Goal: Task Accomplishment & Management: Complete application form

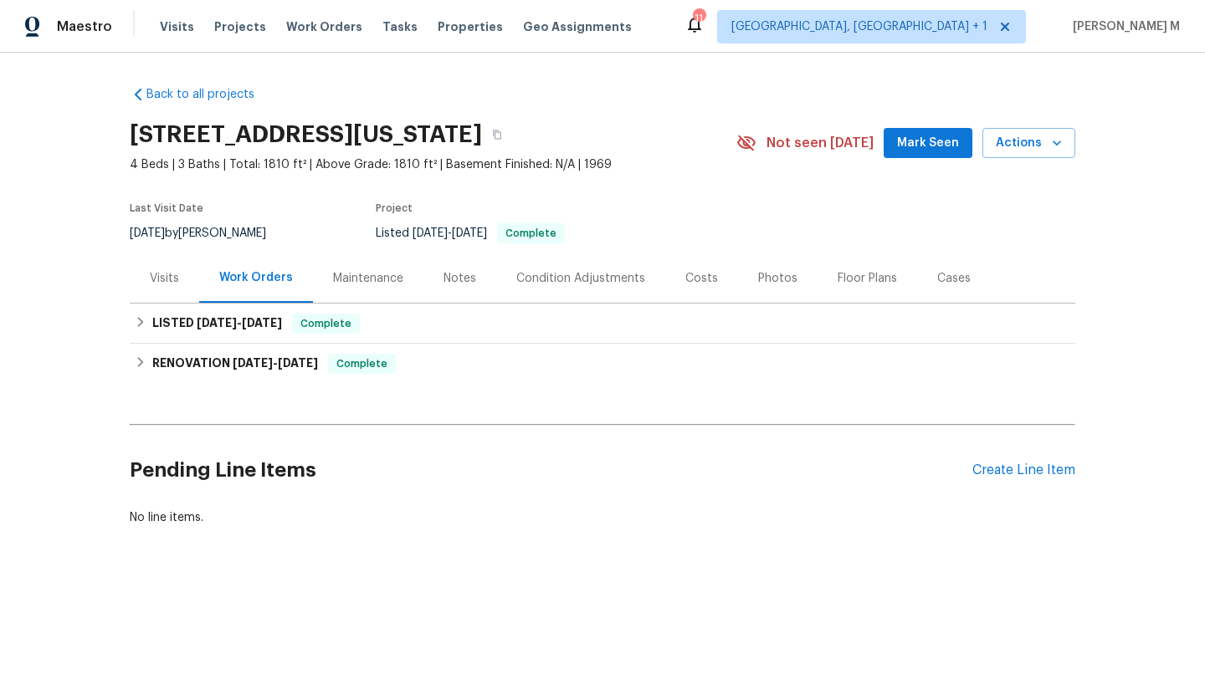
click at [170, 279] on div "Visits" at bounding box center [164, 278] width 29 height 17
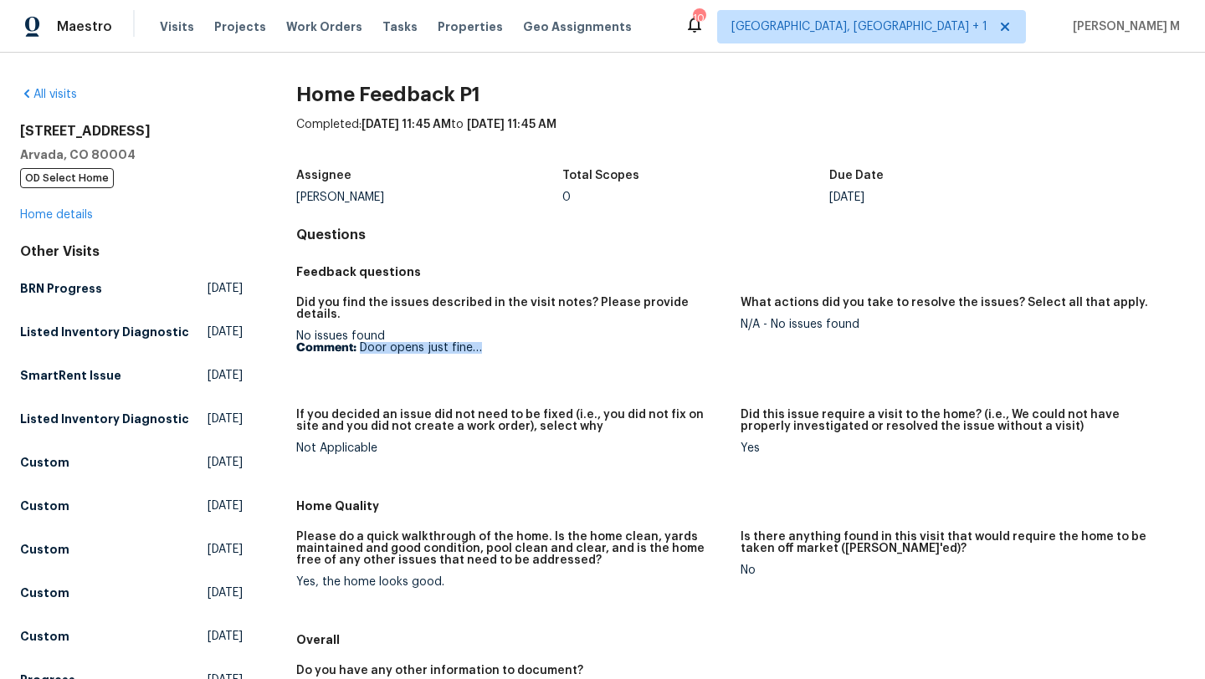
drag, startPoint x: 358, startPoint y: 339, endPoint x: 504, endPoint y: 339, distance: 145.6
click at [504, 342] on p "Comment: Door opens just fine…" at bounding box center [511, 348] width 431 height 12
drag, startPoint x: 288, startPoint y: 324, endPoint x: 416, endPoint y: 324, distance: 128.0
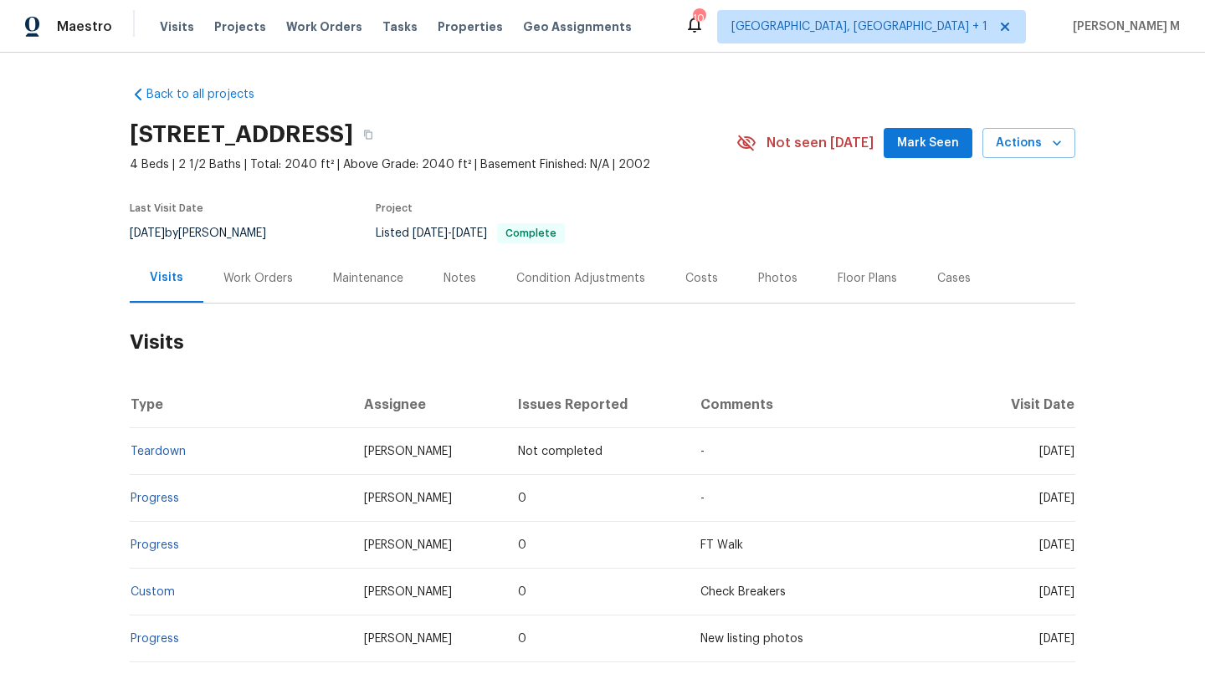
click at [248, 278] on div "Work Orders" at bounding box center [257, 278] width 69 height 17
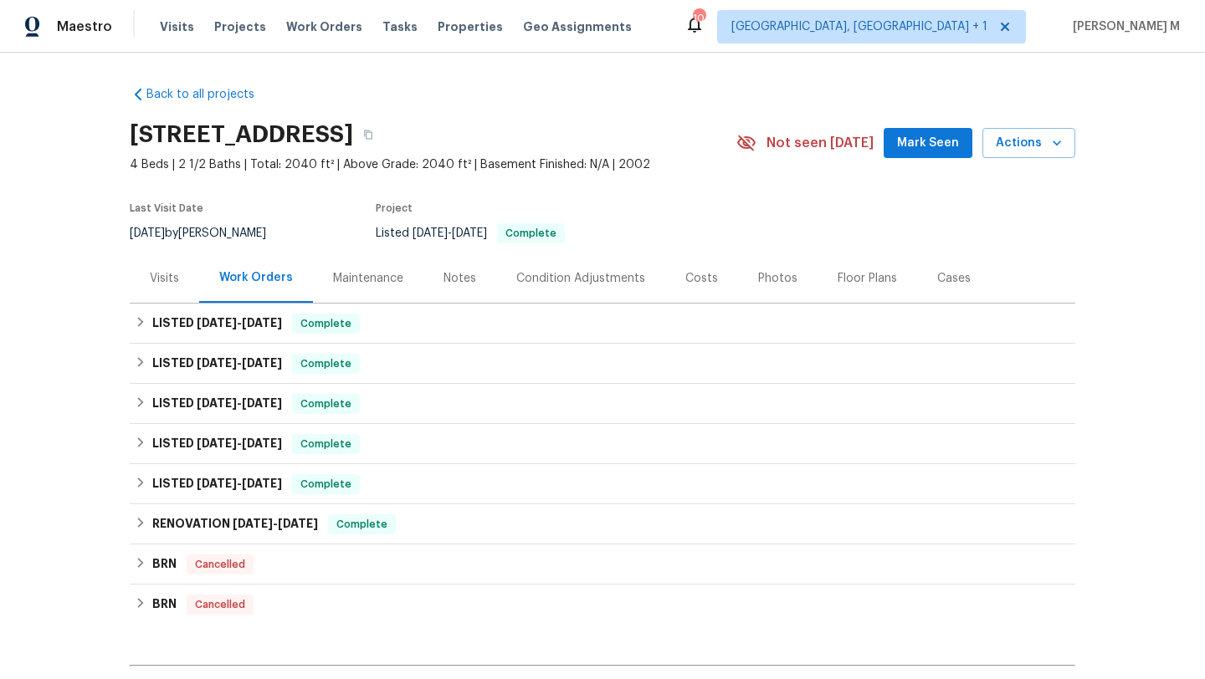
click at [182, 287] on div "Visits" at bounding box center [164, 278] width 69 height 49
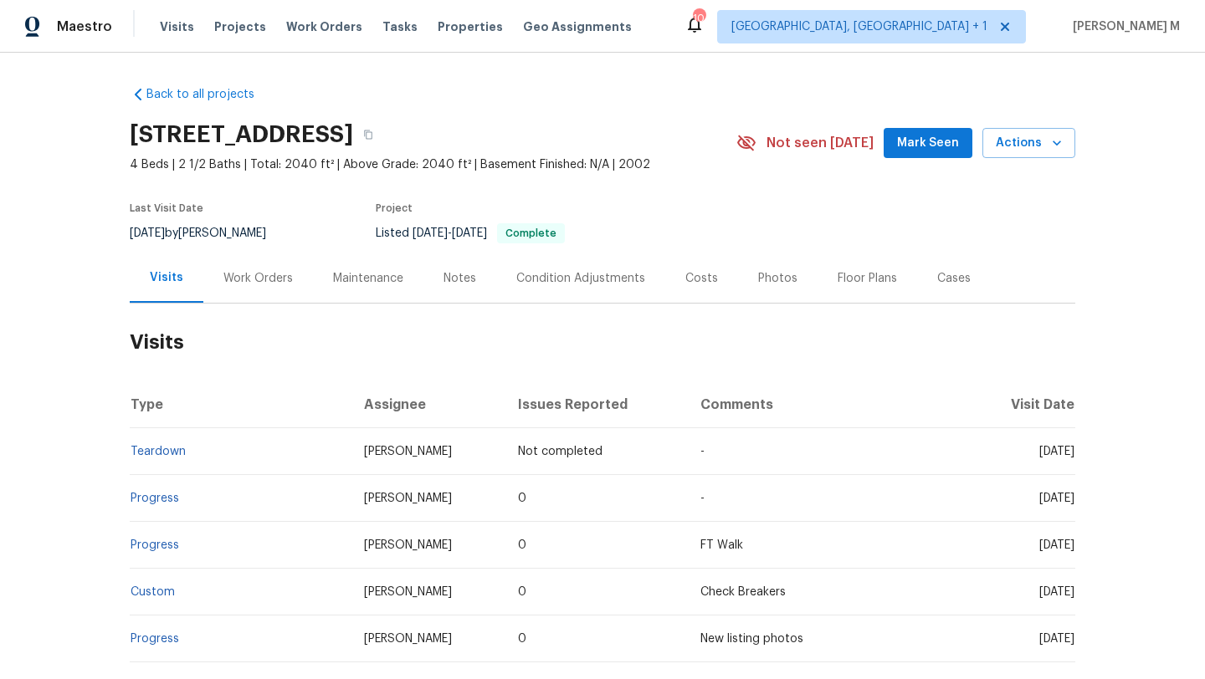
click at [928, 296] on div "Cases" at bounding box center [954, 278] width 74 height 49
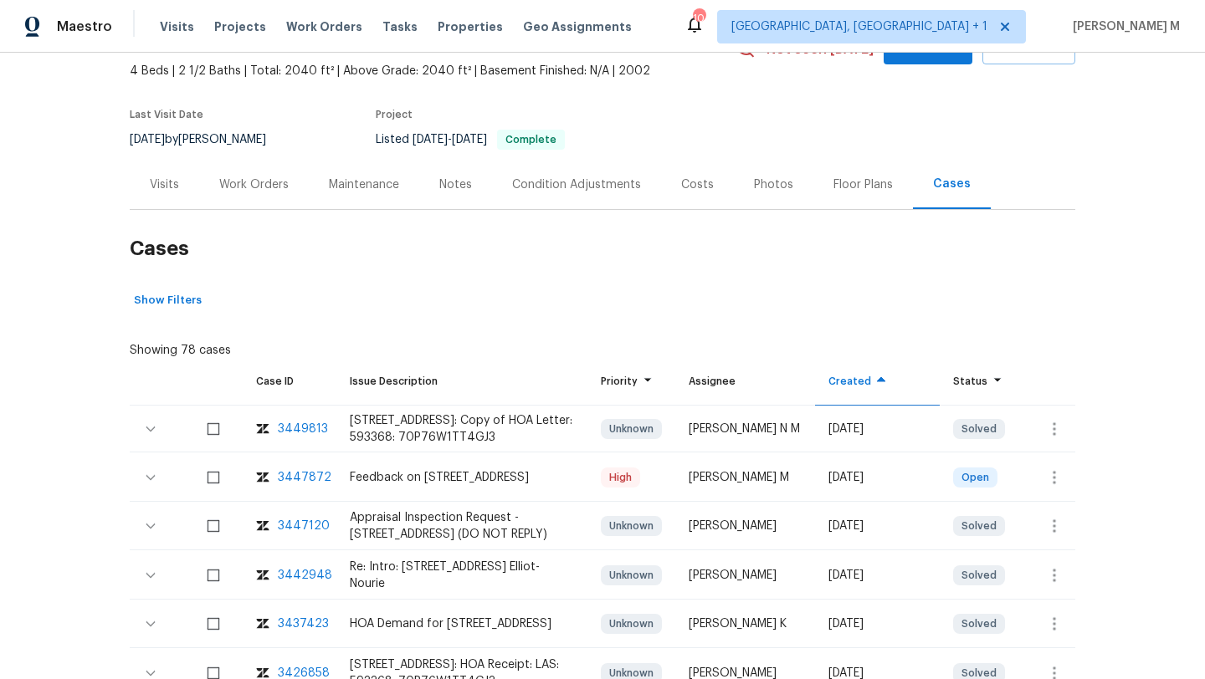
scroll to position [118, 0]
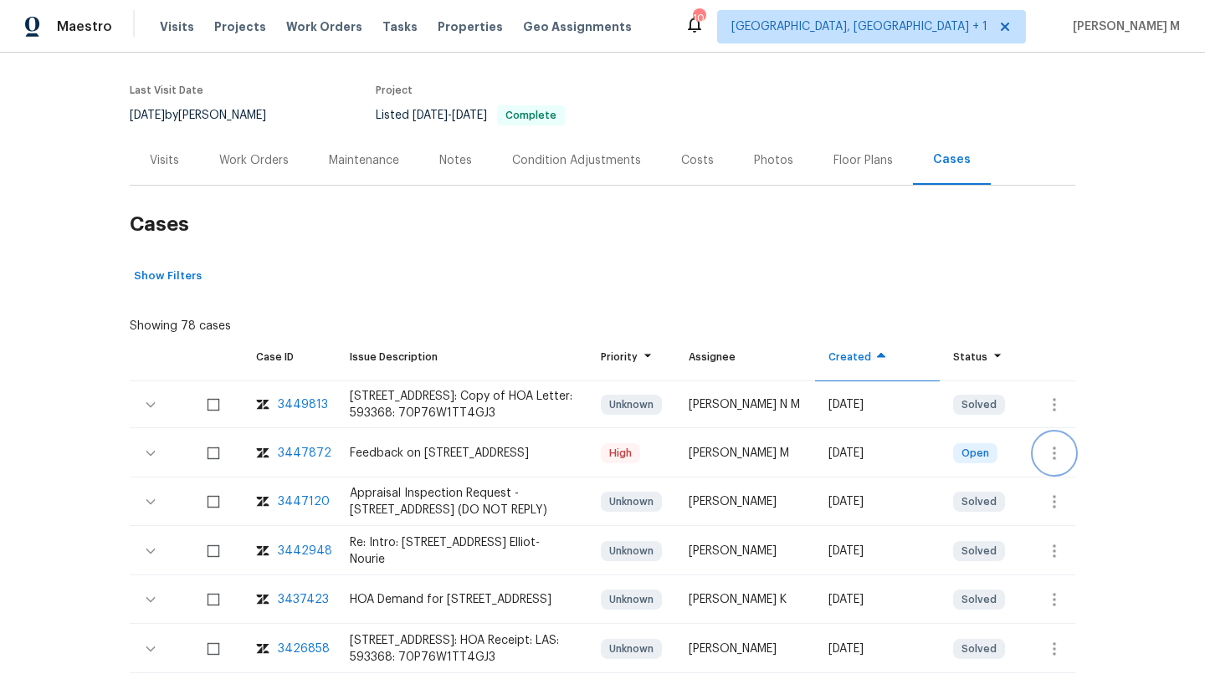
click at [1046, 460] on icon "button" at bounding box center [1054, 453] width 20 height 20
click at [1046, 448] on li "Create a visit" at bounding box center [1106, 453] width 173 height 28
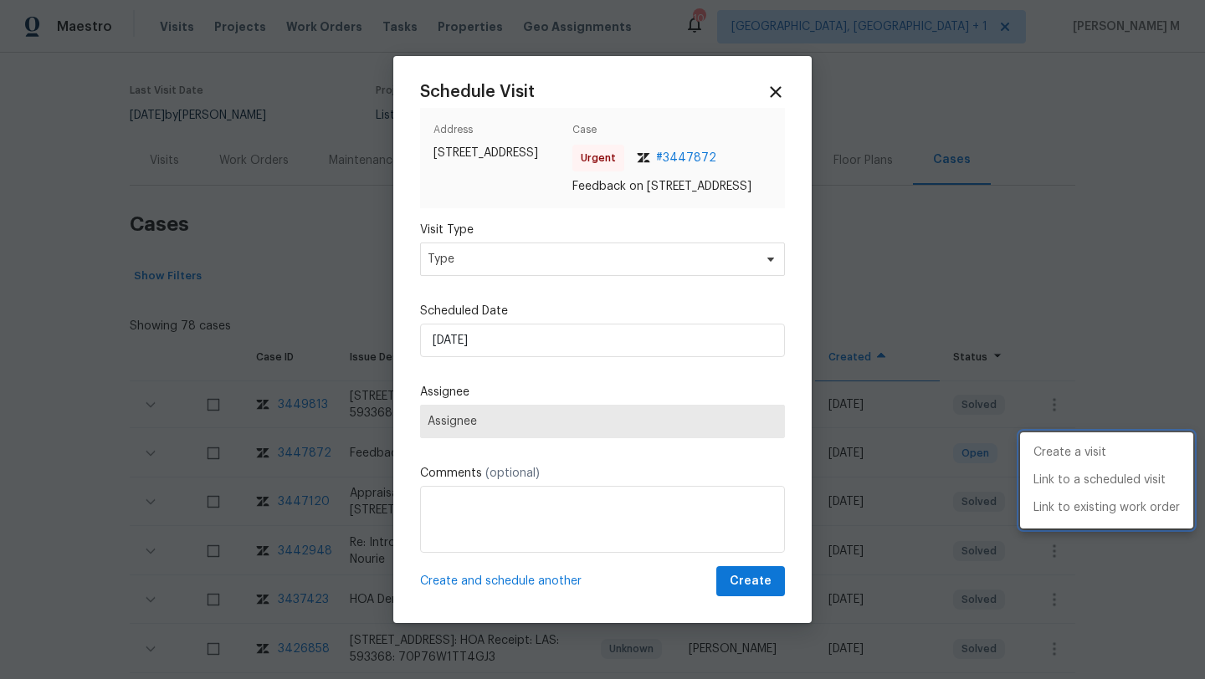
click at [576, 268] on div at bounding box center [602, 339] width 1205 height 679
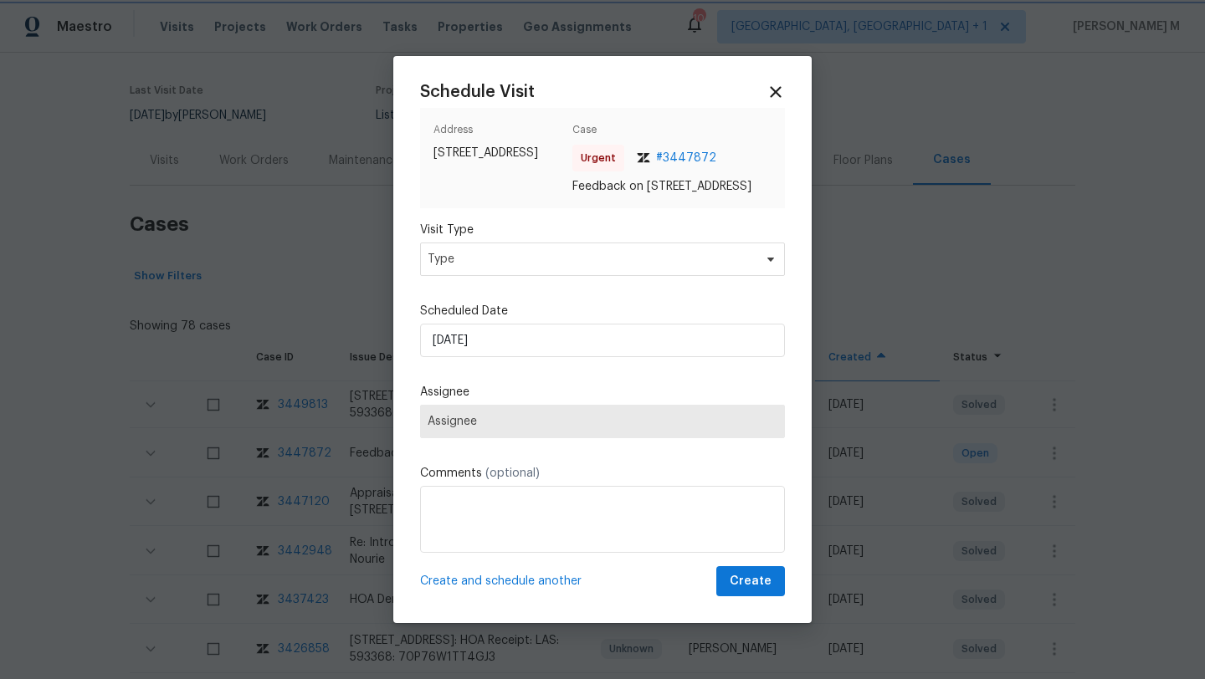
click at [866, 379] on div at bounding box center [602, 339] width 1205 height 679
click at [609, 276] on span "Type" at bounding box center [602, 259] width 365 height 33
type input "p1"
click at [501, 359] on div "p1 Home Feedback P1" at bounding box center [517, 324] width 195 height 80
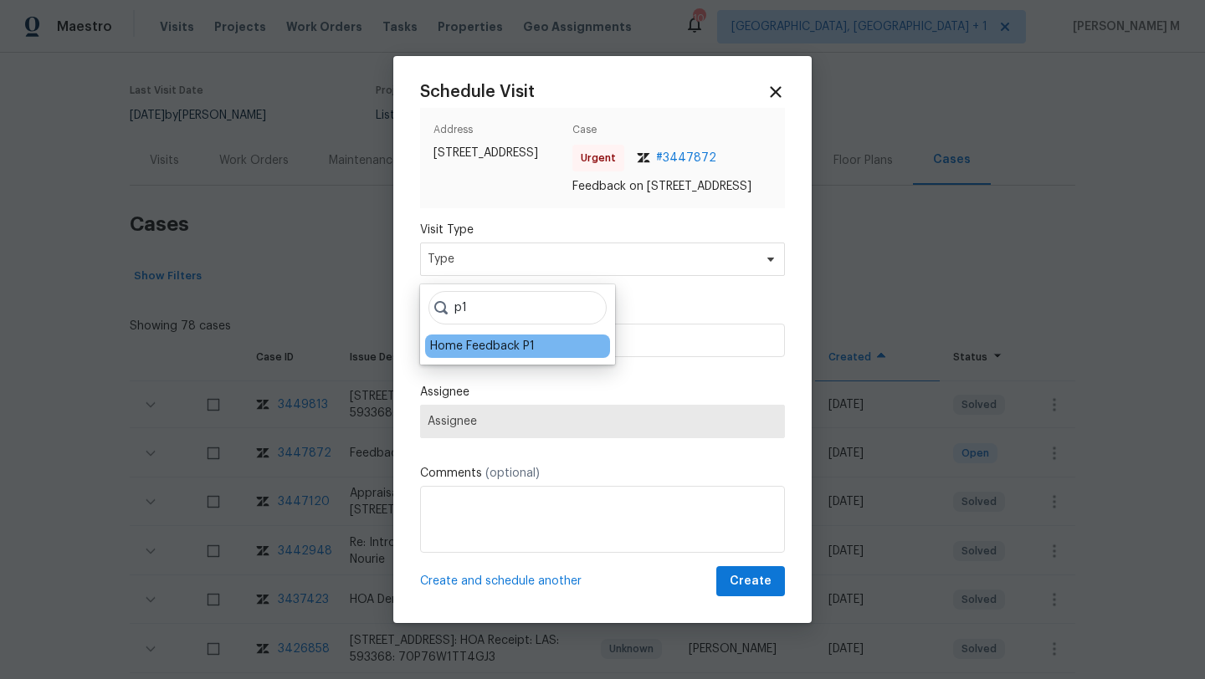
click at [514, 350] on div "Home Feedback P1" at bounding box center [482, 346] width 105 height 17
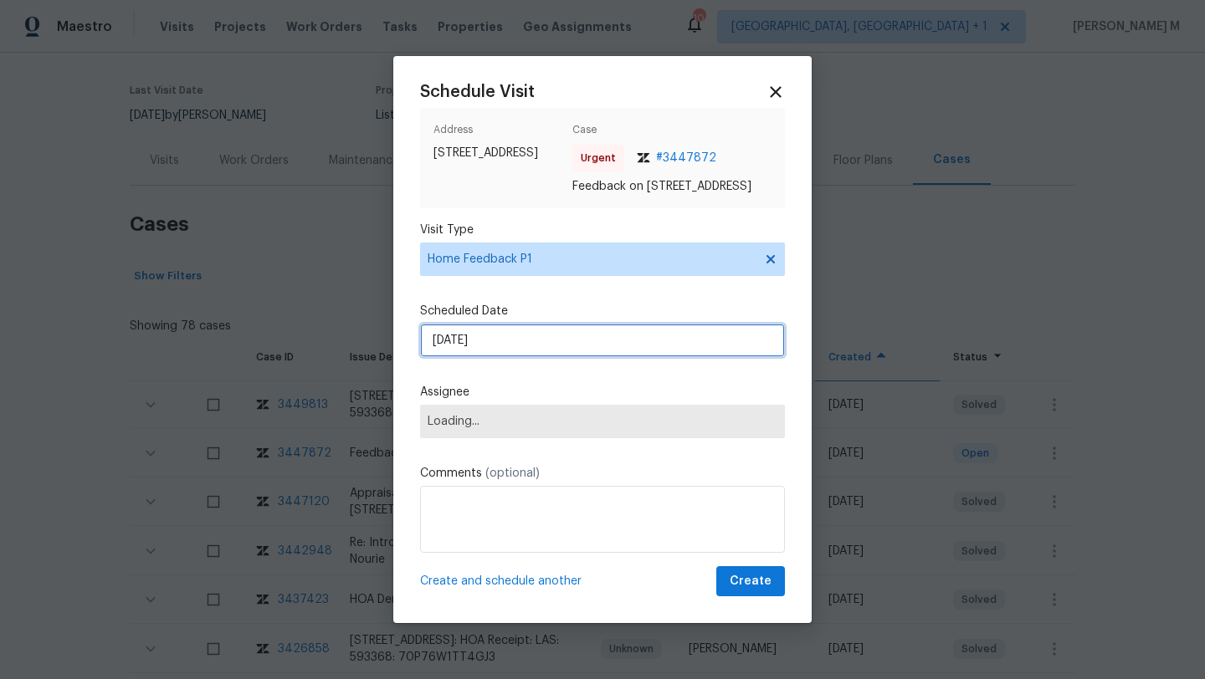
click at [519, 351] on input "28/08/2025" at bounding box center [602, 340] width 365 height 33
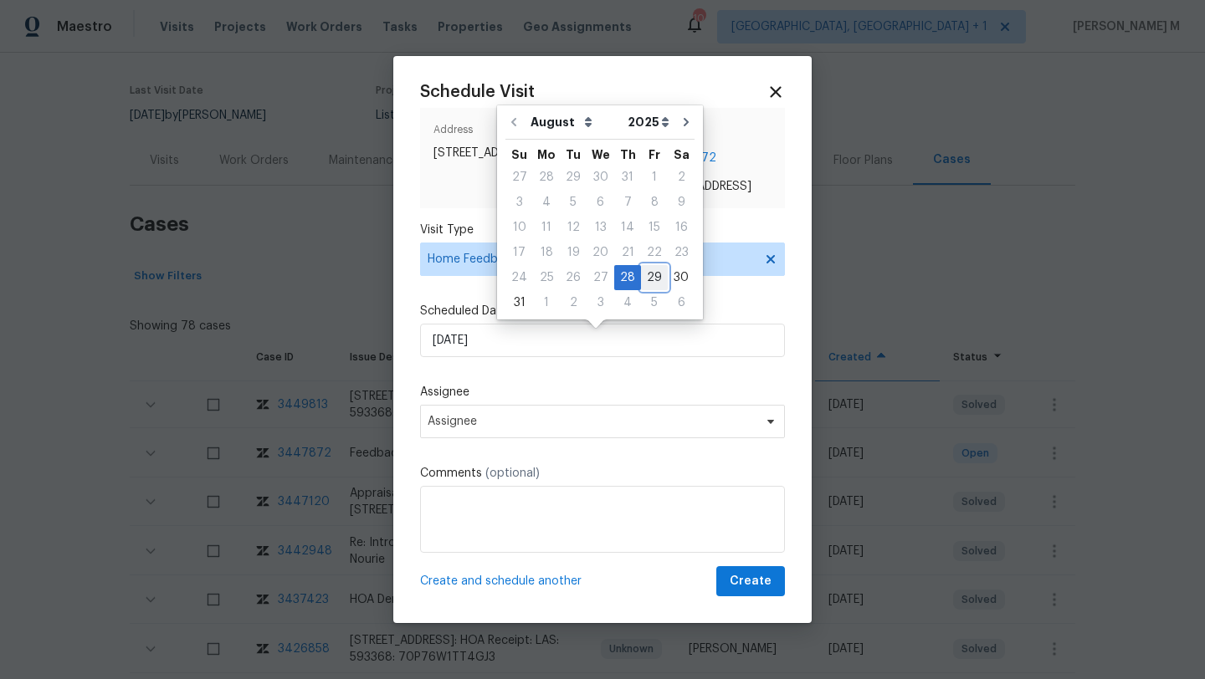
click at [644, 276] on div "29" at bounding box center [654, 277] width 27 height 23
type input "29/08/2025"
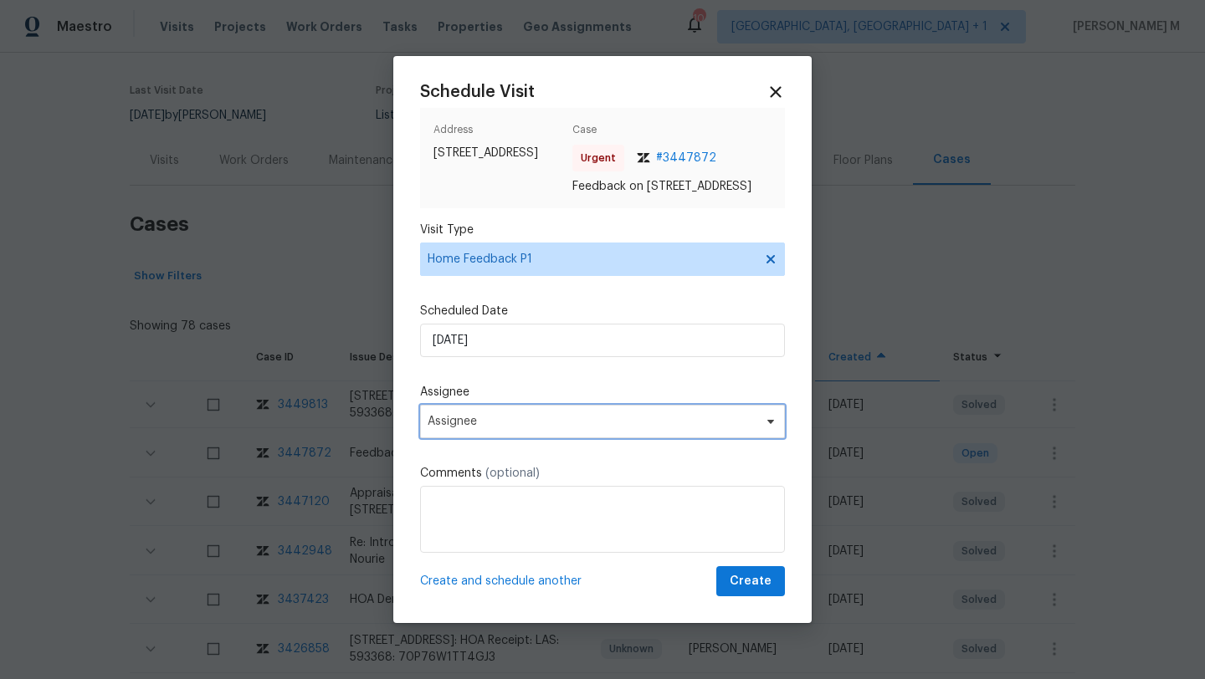
click at [543, 438] on span "Assignee" at bounding box center [602, 421] width 365 height 33
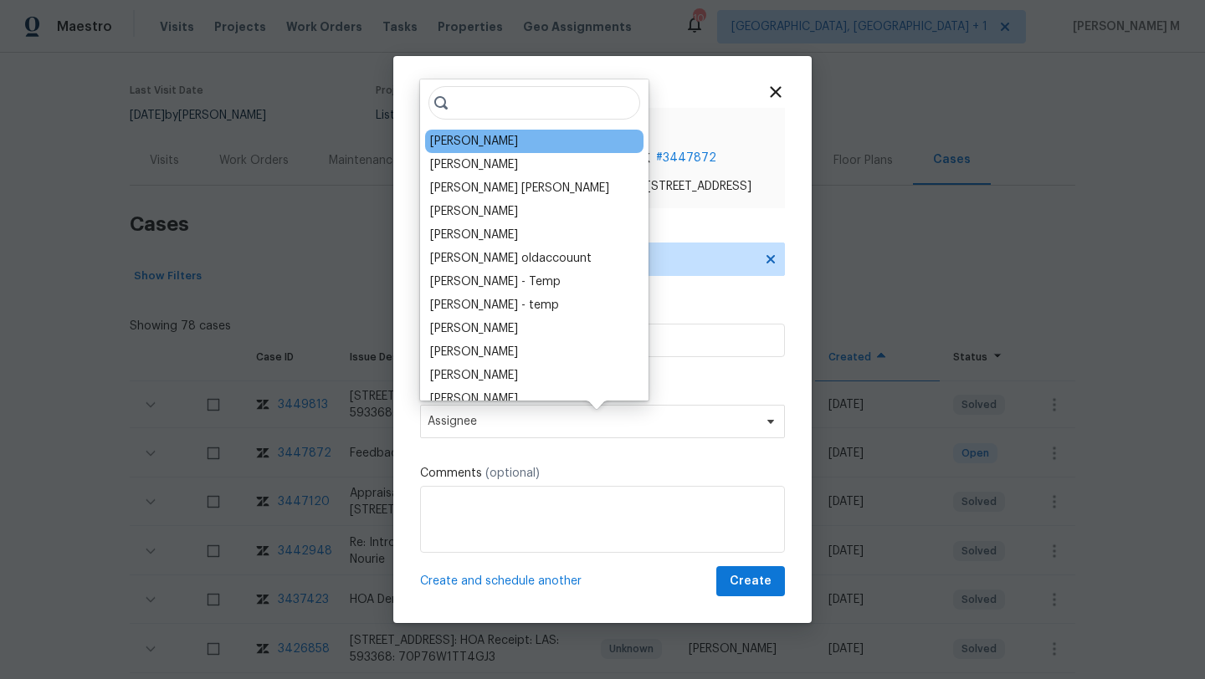
click at [483, 143] on div "Julian Murray" at bounding box center [474, 141] width 88 height 17
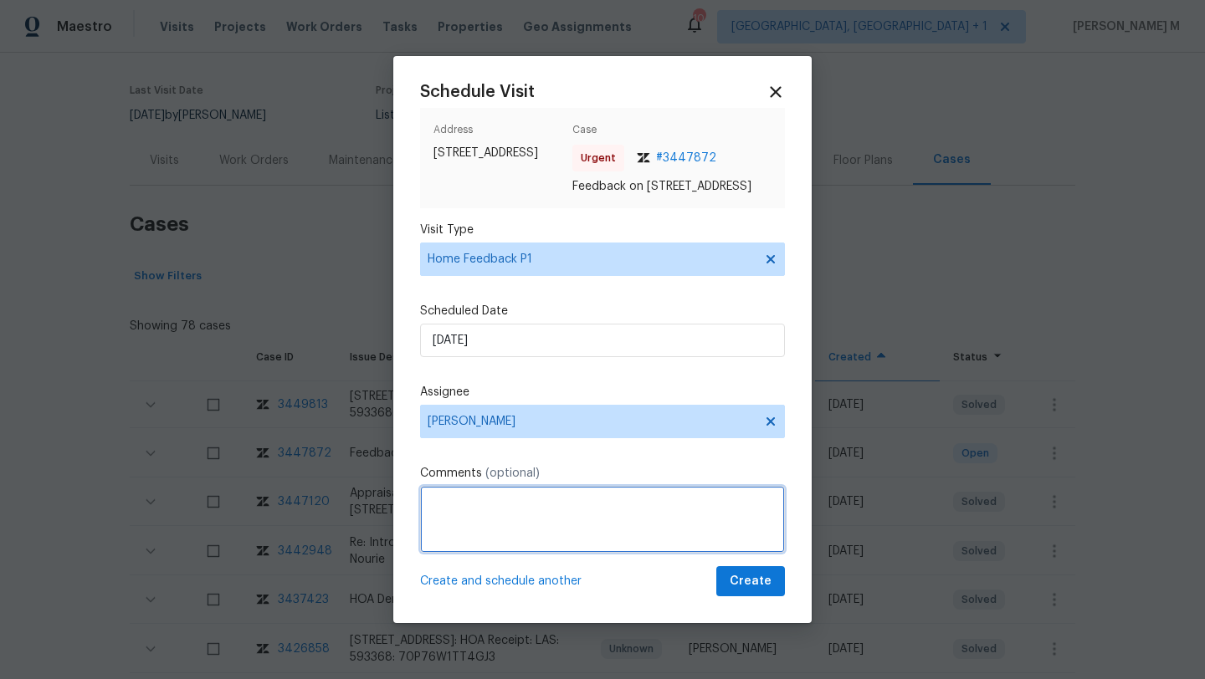
click at [580, 515] on textarea at bounding box center [602, 519] width 365 height 67
paste textarea "I tried to unlock remotely but keypad is not working"
paste textarea "Kindly complete the visit and update if any WO needs to be created. Thank you"
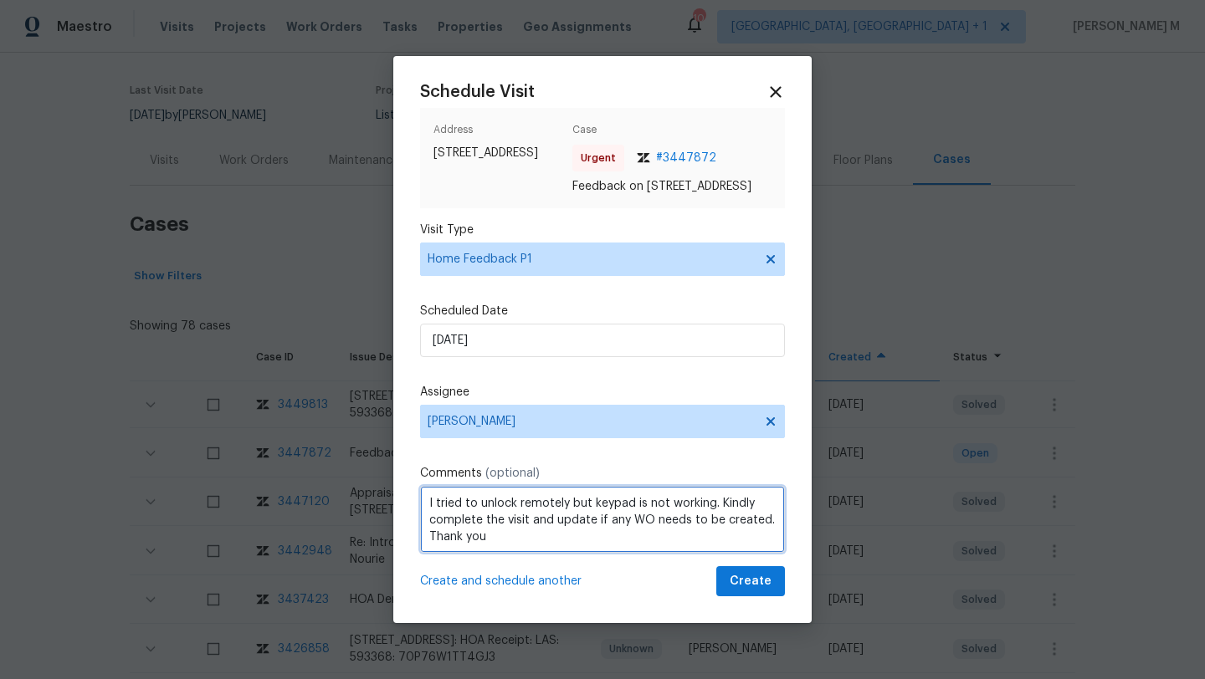
type textarea "I tried to unlock remotely but keypad is not working. Kindly complete the visit…"
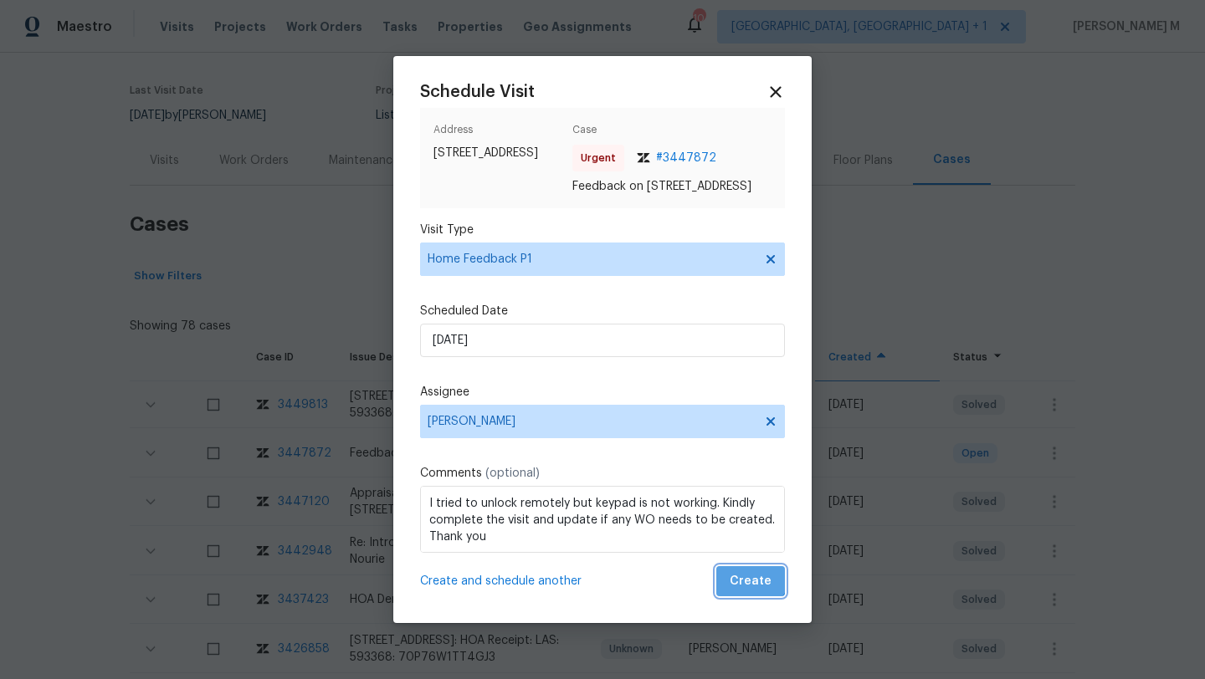
click at [735, 579] on button "Create" at bounding box center [750, 581] width 69 height 31
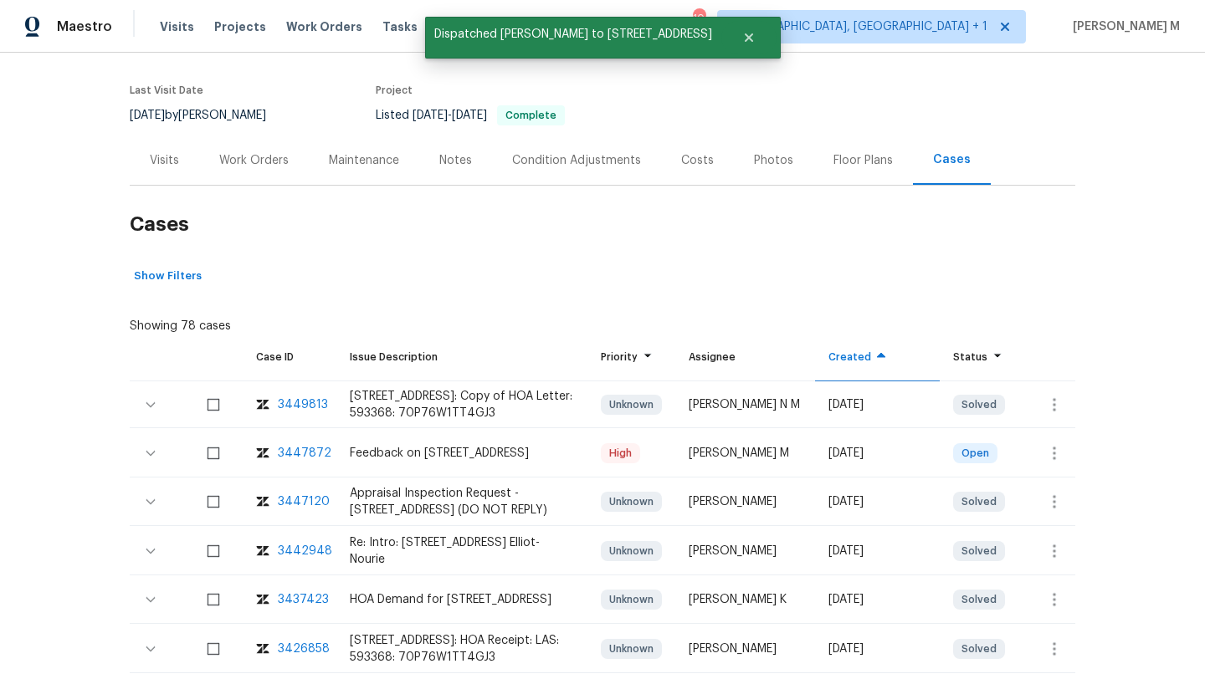
click at [172, 157] on div "Visits" at bounding box center [164, 160] width 29 height 17
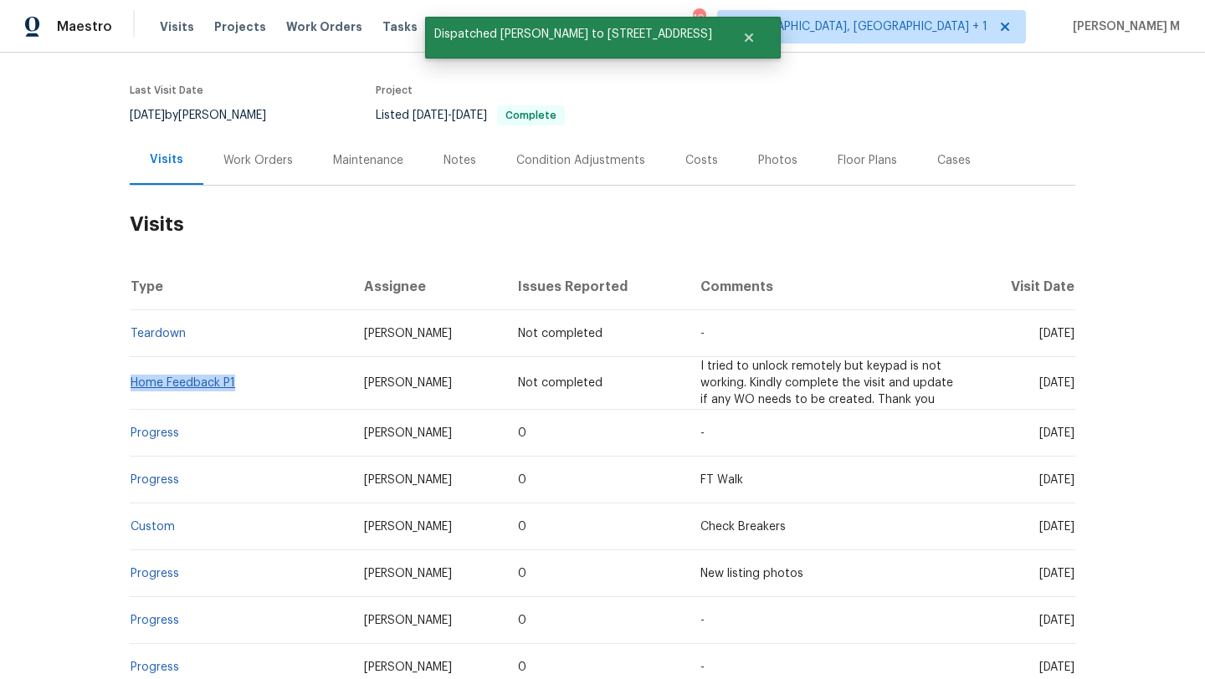
drag, startPoint x: 237, startPoint y: 383, endPoint x: 125, endPoint y: 382, distance: 112.1
click at [130, 382] on td "Home Feedback P1" at bounding box center [240, 383] width 221 height 53
copy link "Home Feedback P1"
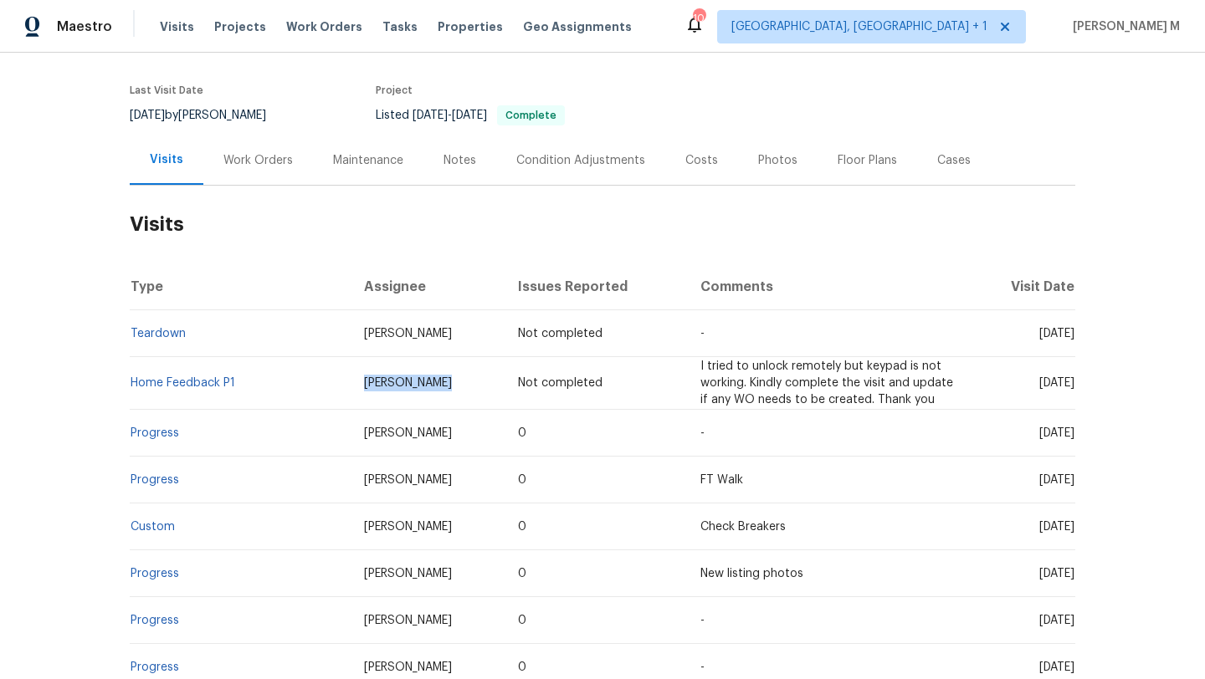
drag, startPoint x: 341, startPoint y: 381, endPoint x: 421, endPoint y: 380, distance: 79.5
click at [421, 380] on td "Julian Murray" at bounding box center [428, 383] width 154 height 53
copy span "Julian Murray"
drag, startPoint x: 1000, startPoint y: 383, endPoint x: 1036, endPoint y: 385, distance: 36.0
click at [1039, 383] on span "Fri, Aug 29 2025" at bounding box center [1056, 383] width 35 height 12
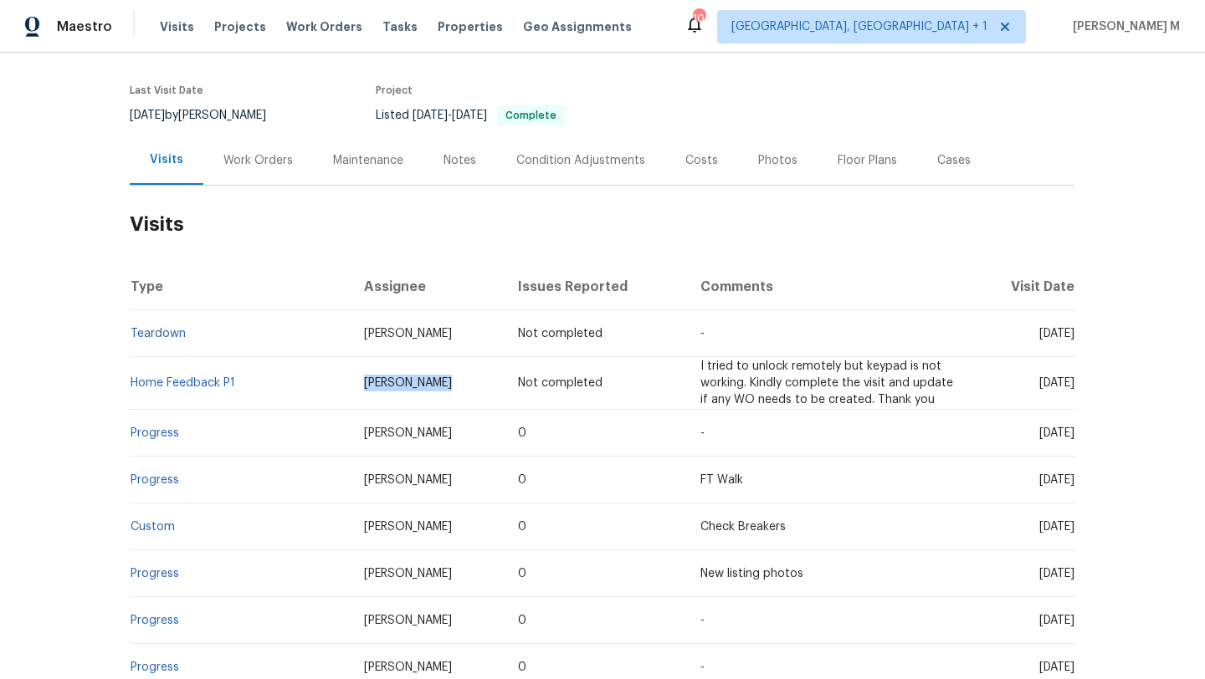
copy span "Aug 29"
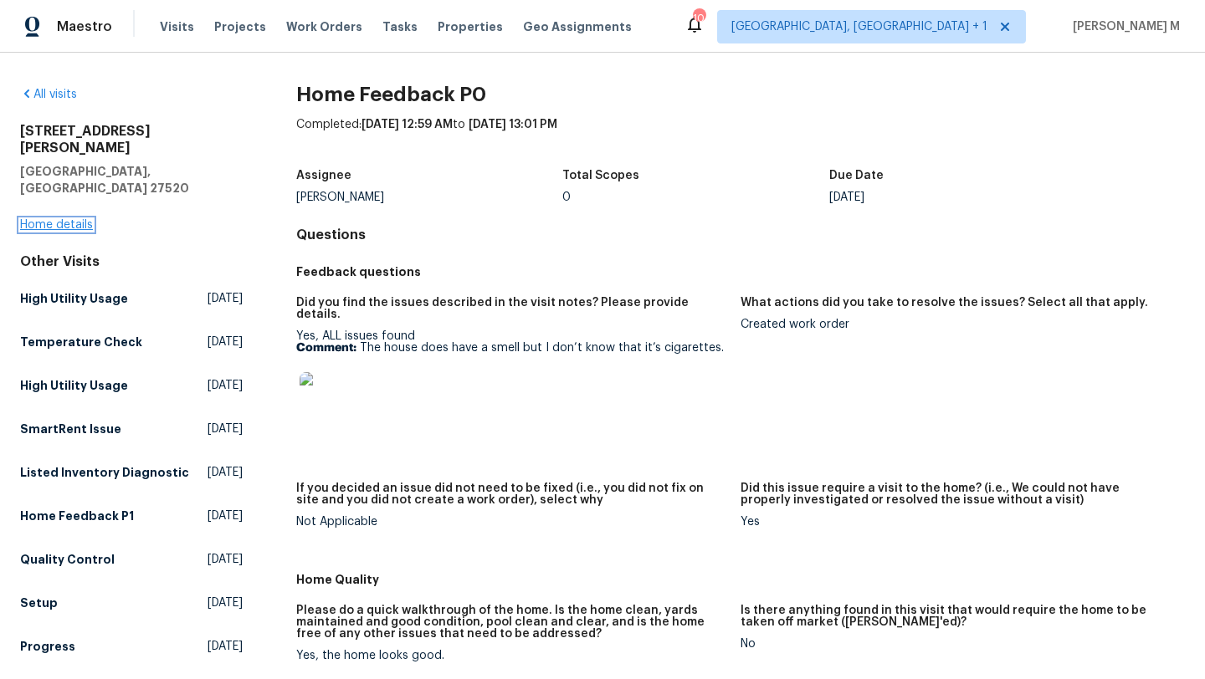
click at [83, 219] on link "Home details" at bounding box center [56, 225] width 73 height 12
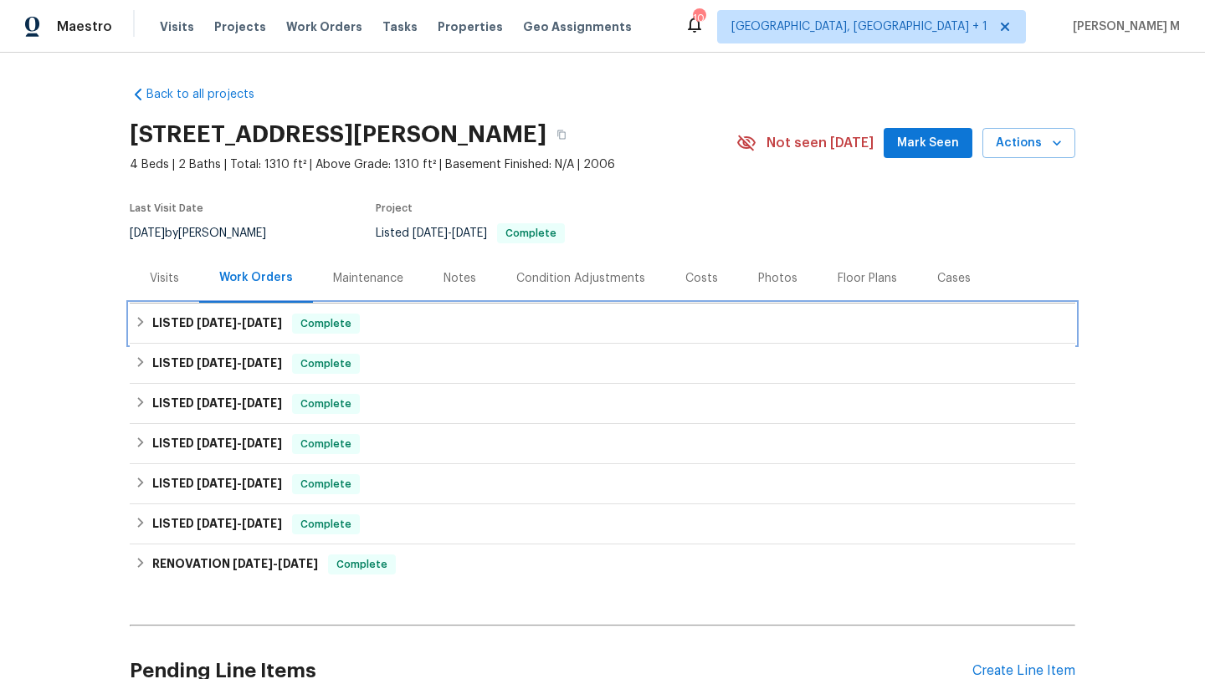
click at [248, 318] on span "8/26/25" at bounding box center [262, 323] width 40 height 12
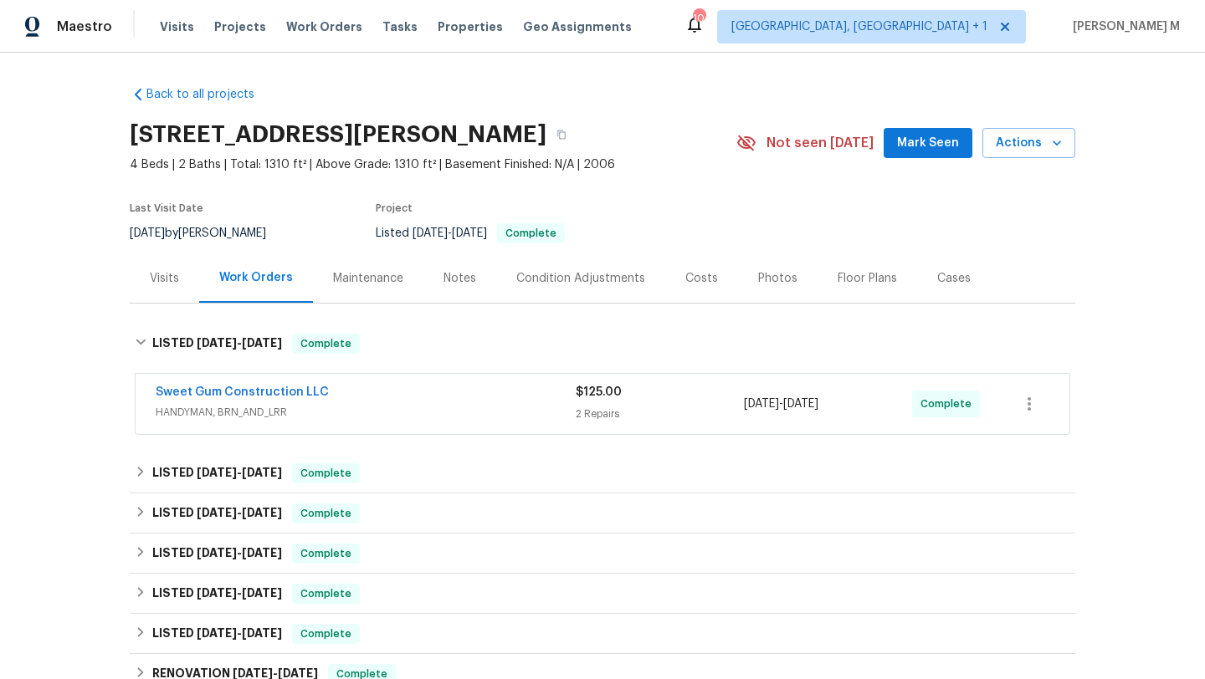
click at [387, 412] on span "HANDYMAN, BRN_AND_LRR" at bounding box center [366, 412] width 420 height 17
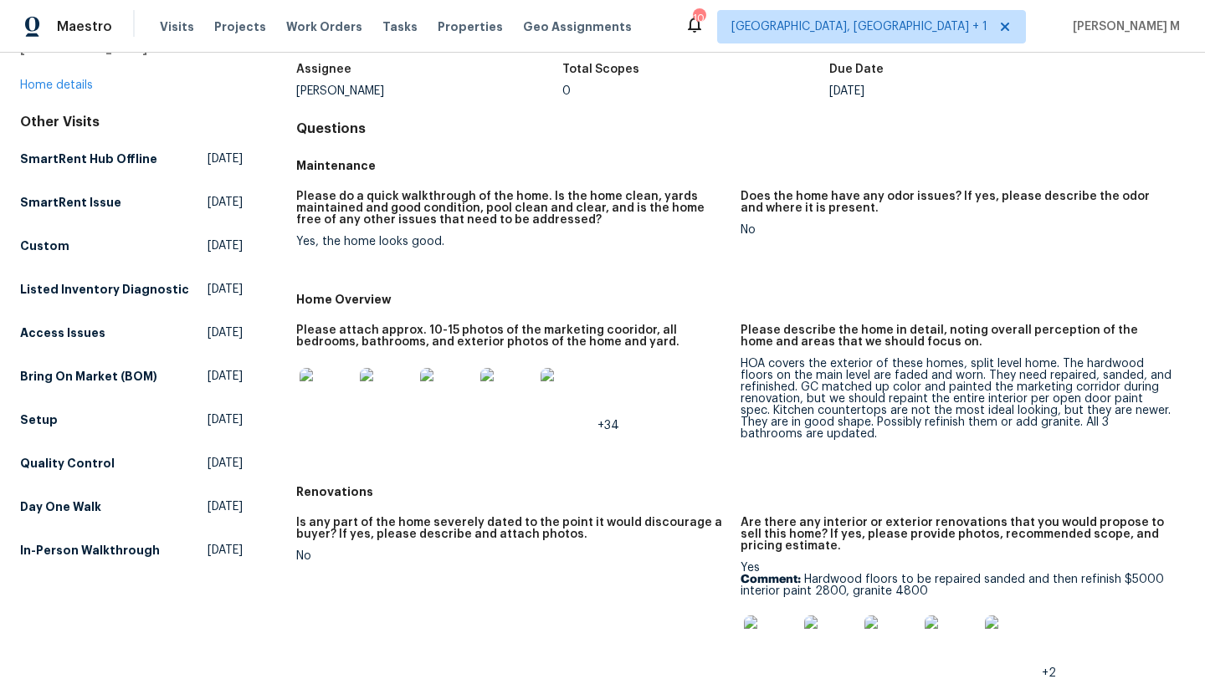
scroll to position [130, 0]
